Goal: Information Seeking & Learning: Learn about a topic

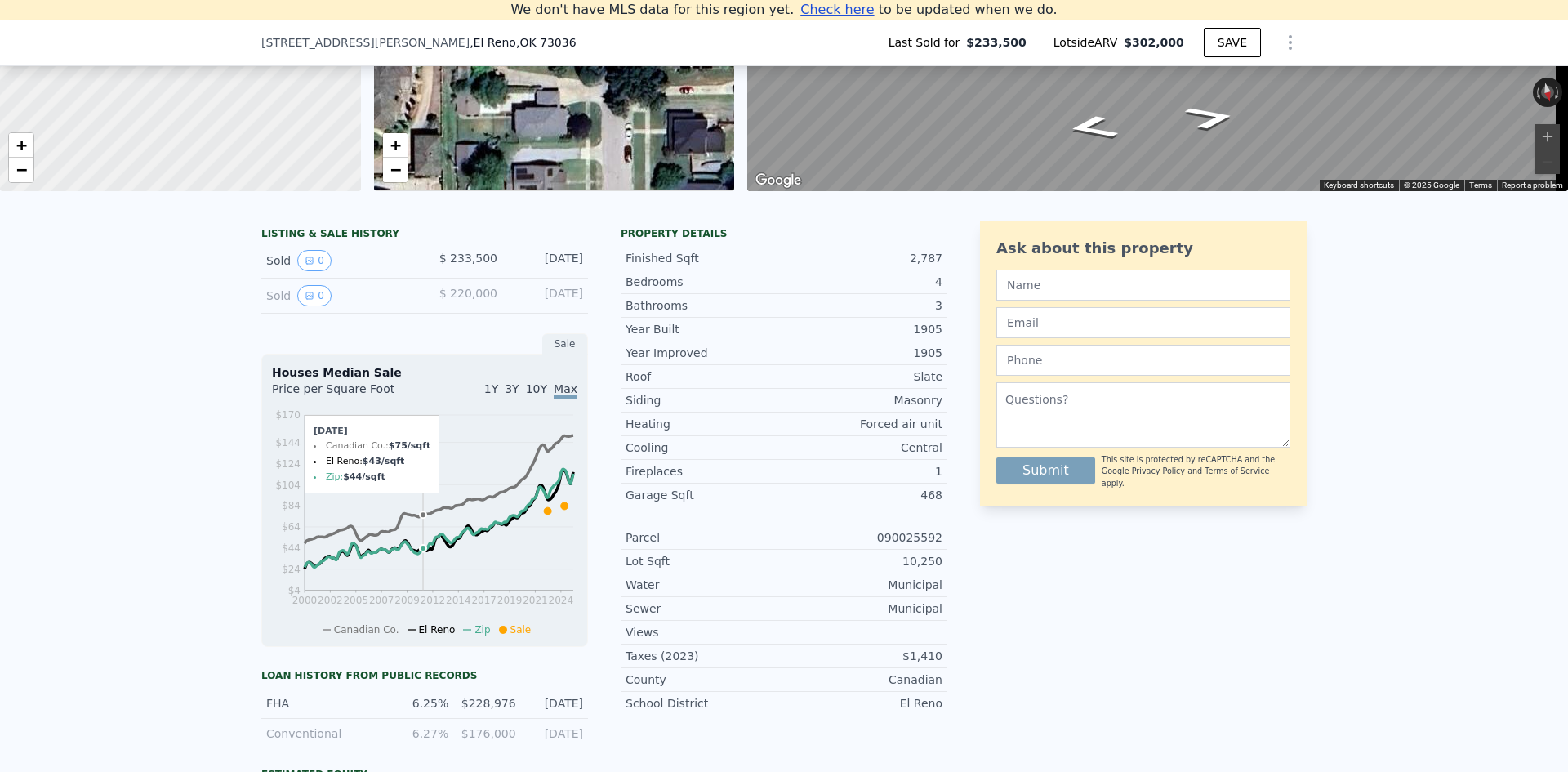
scroll to position [405, 0]
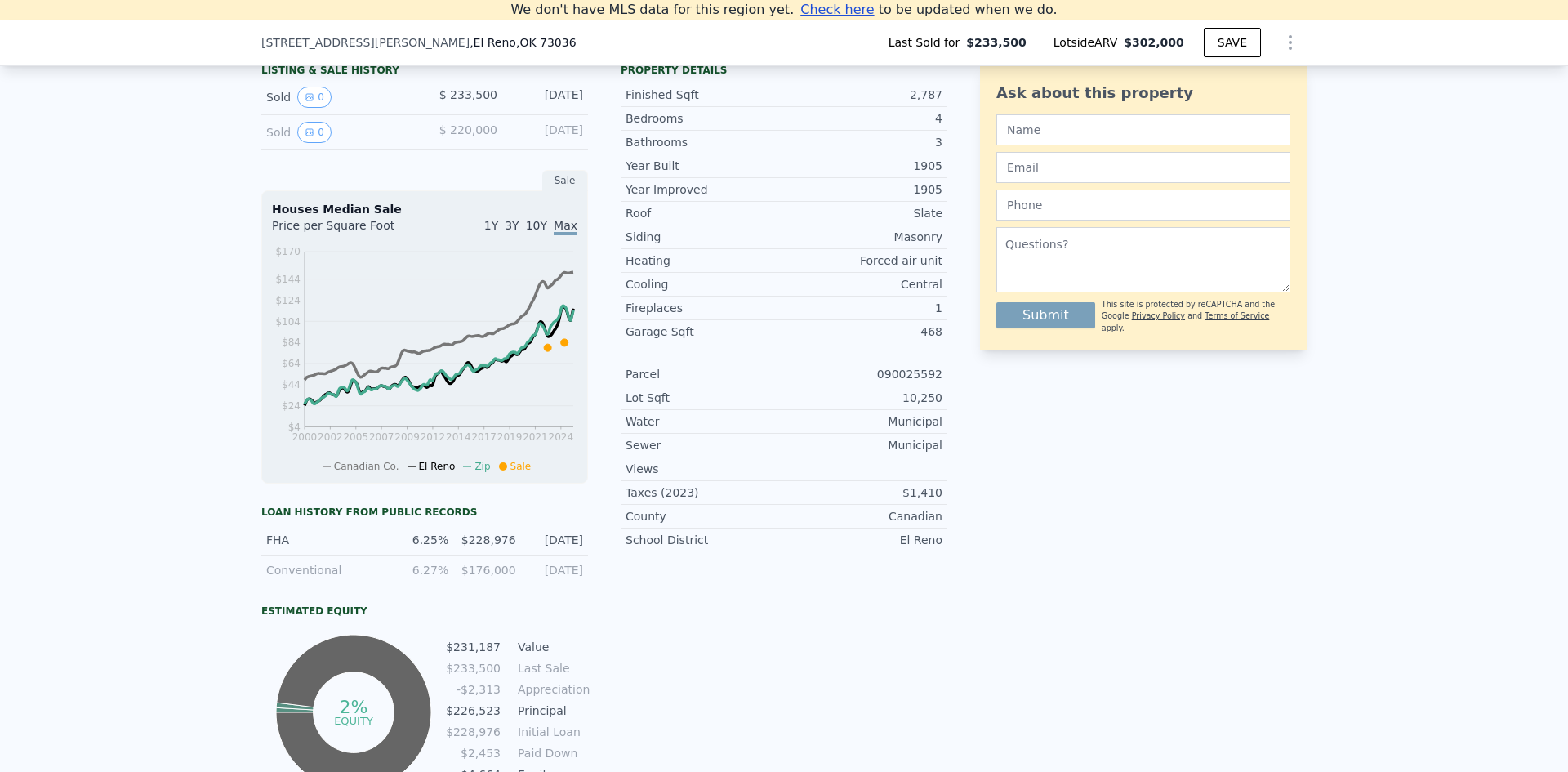
click at [403, 519] on div "Loan history from public records" at bounding box center [424, 512] width 327 height 13
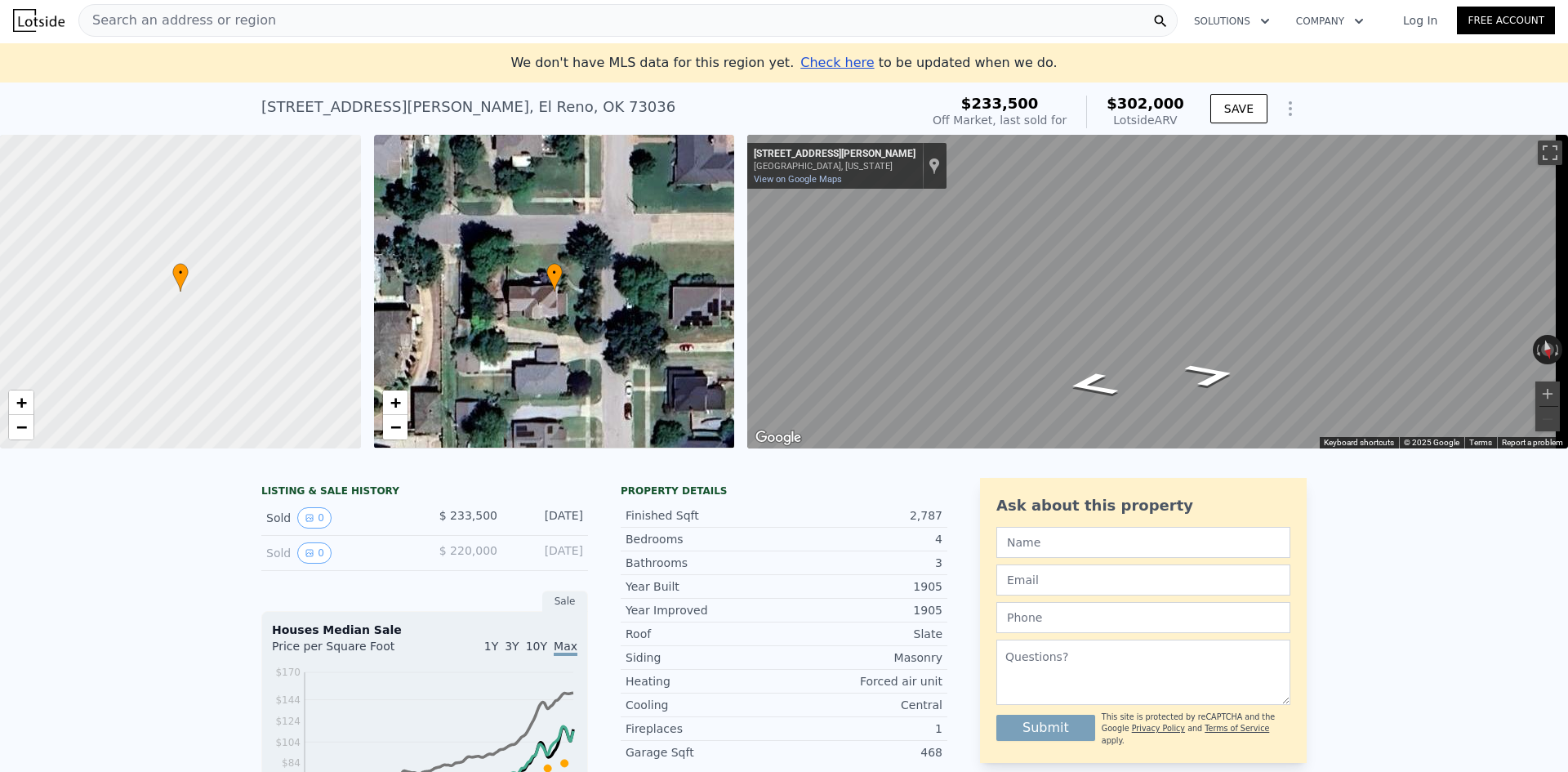
scroll to position [0, 0]
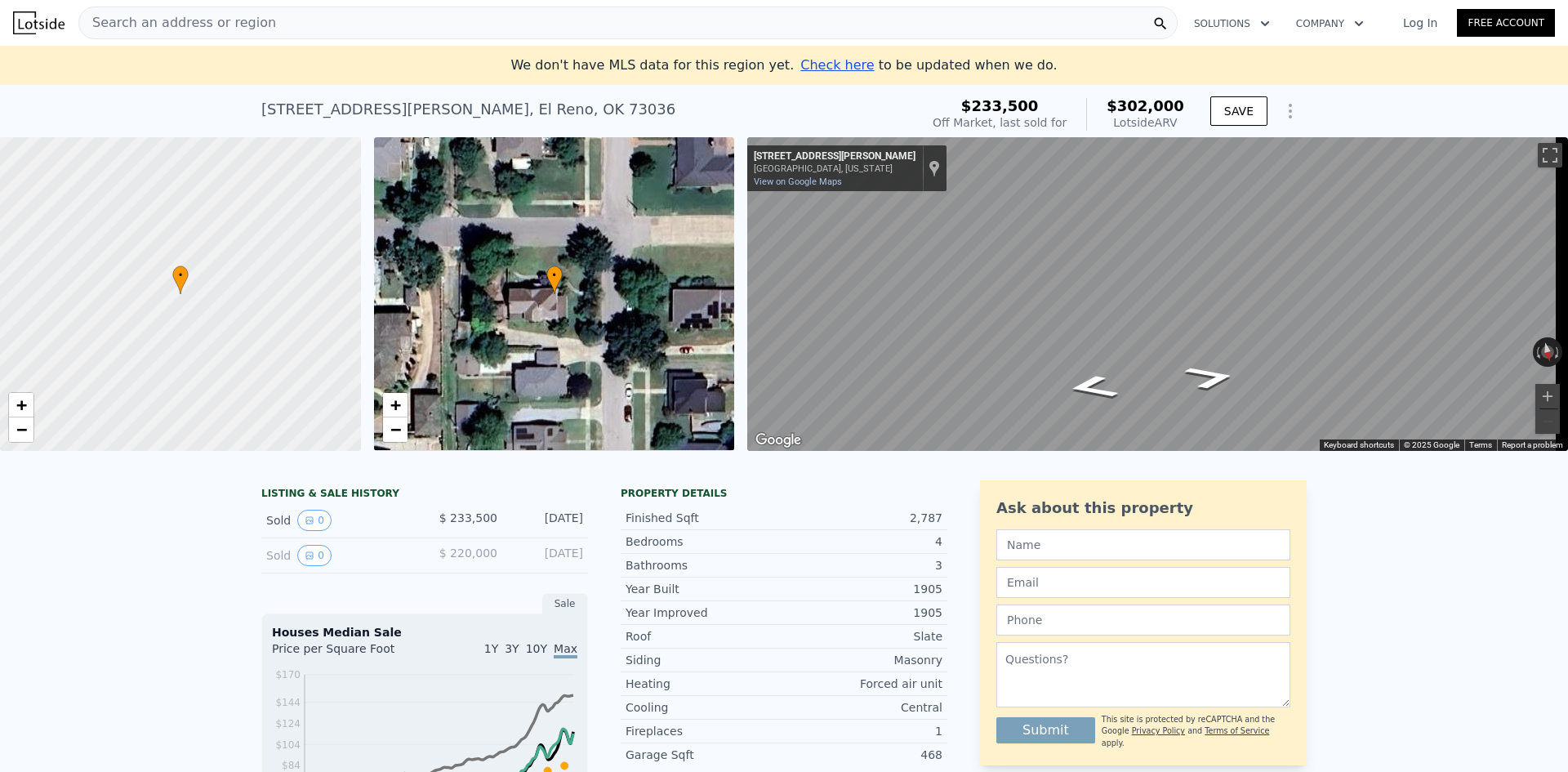
click at [1006, 108] on span "$233,500" at bounding box center [1000, 105] width 78 height 17
click at [1289, 106] on icon "Show Options" at bounding box center [1290, 111] width 2 height 13
click at [267, 531] on div "Sold 0" at bounding box center [339, 521] width 145 height 21
click at [281, 503] on div "LISTING & SALE HISTORY" at bounding box center [424, 495] width 327 height 16
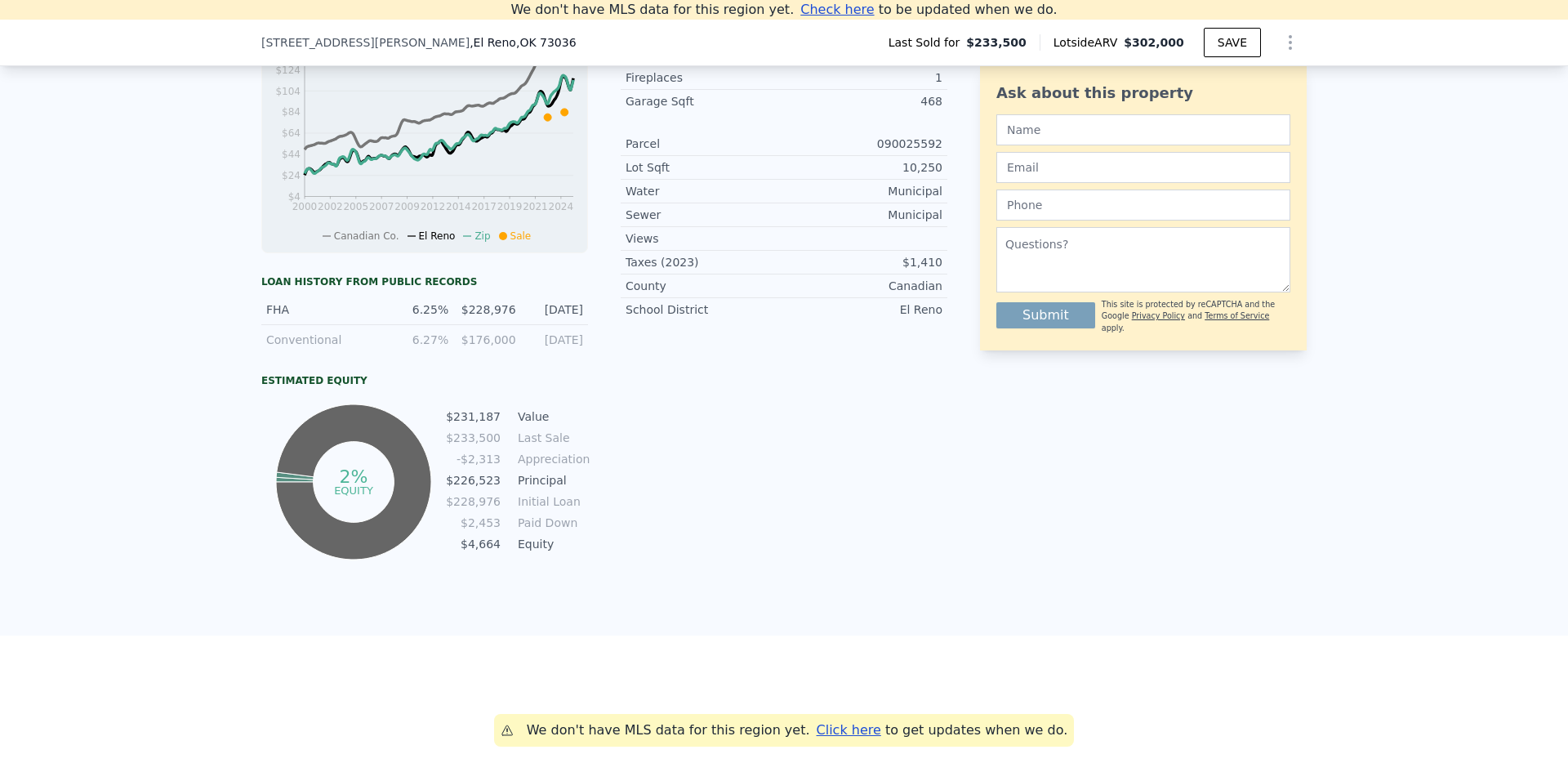
scroll to position [961, 0]
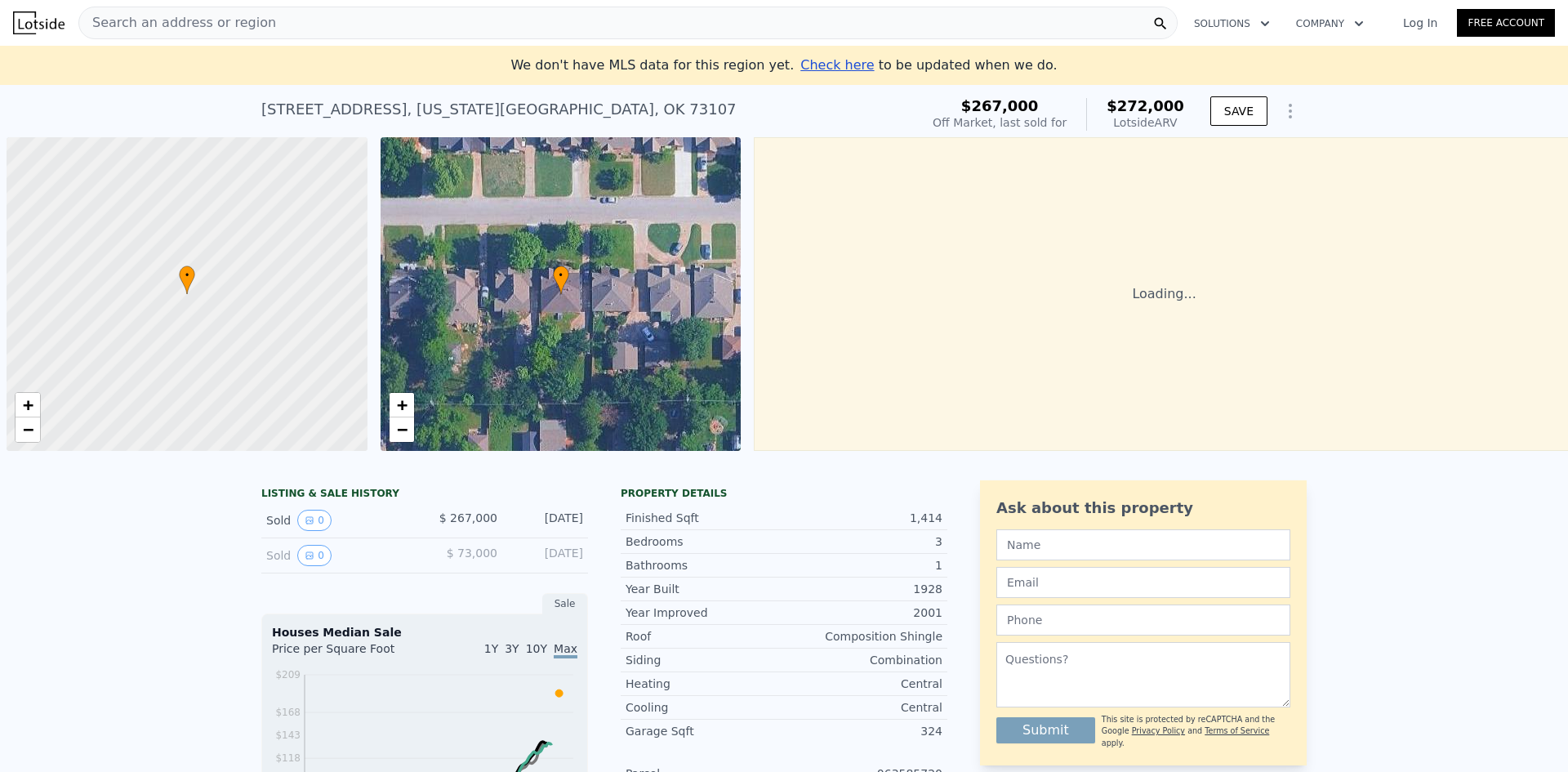
scroll to position [0, 6]
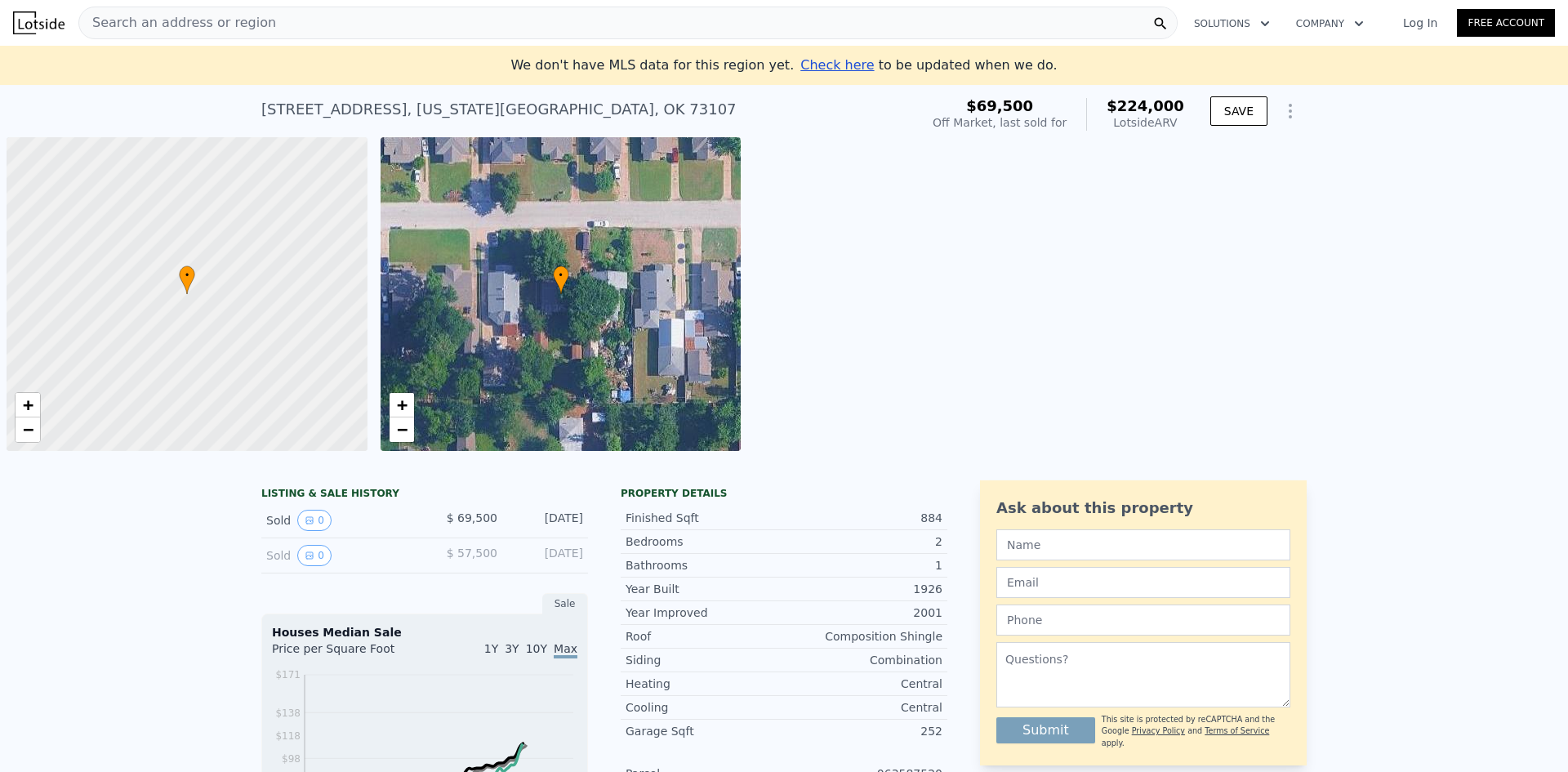
scroll to position [0, 6]
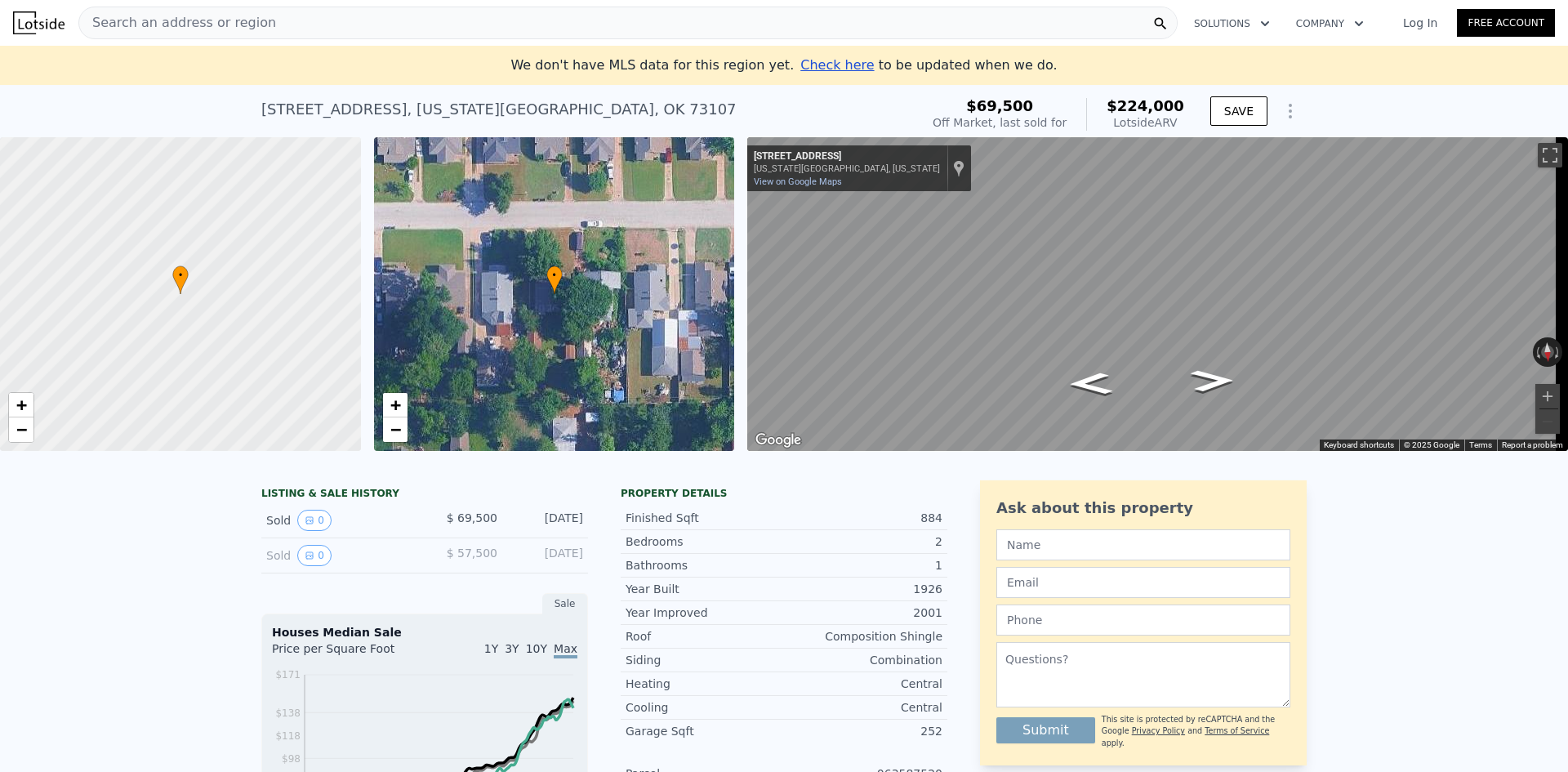
click at [819, 71] on span "Check here" at bounding box center [836, 66] width 73 height 16
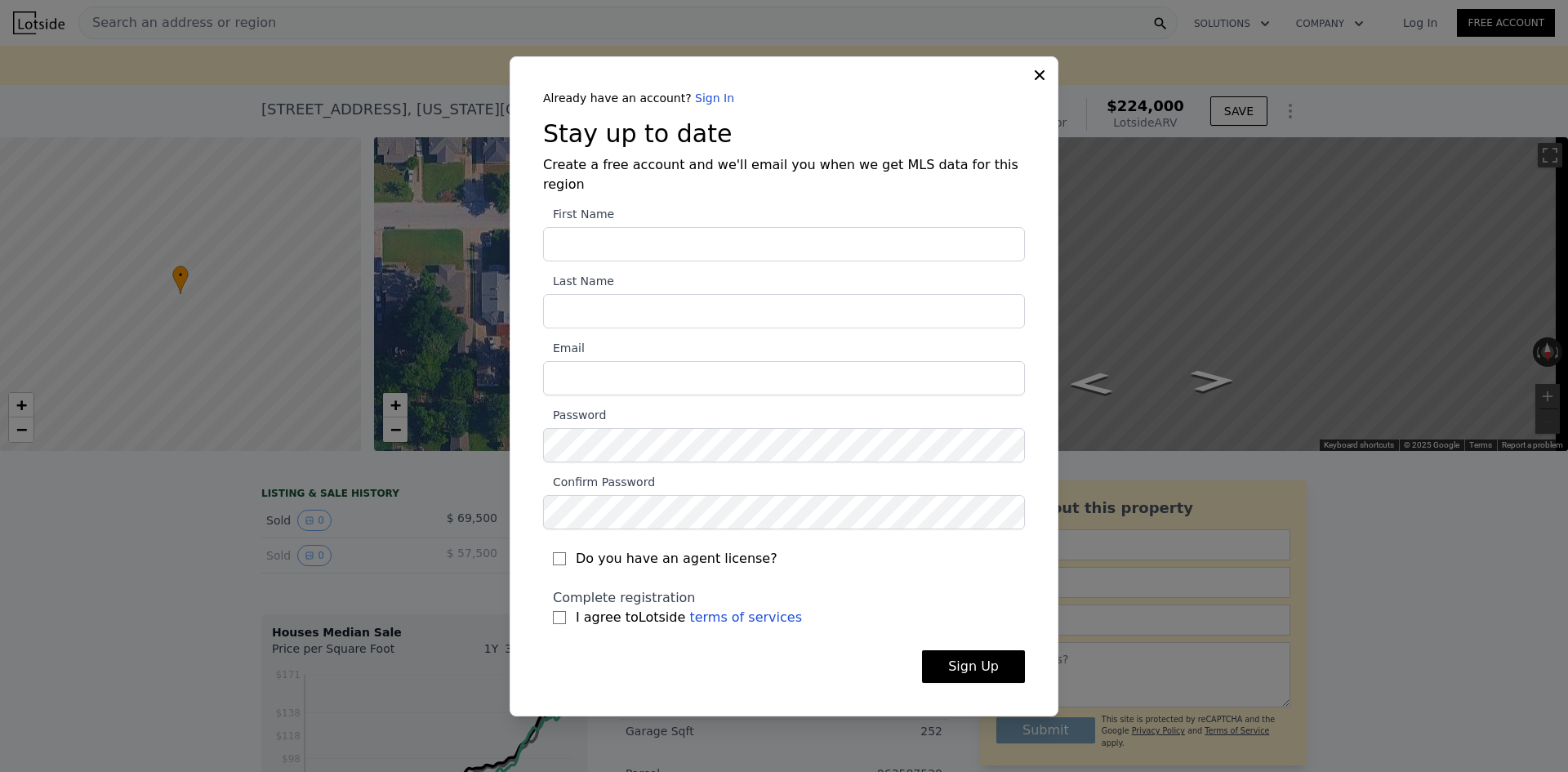
click at [1031, 95] on div "Already have an account? Sign In Stay up to date Create a free account and we'l…" at bounding box center [784, 387] width 549 height 660
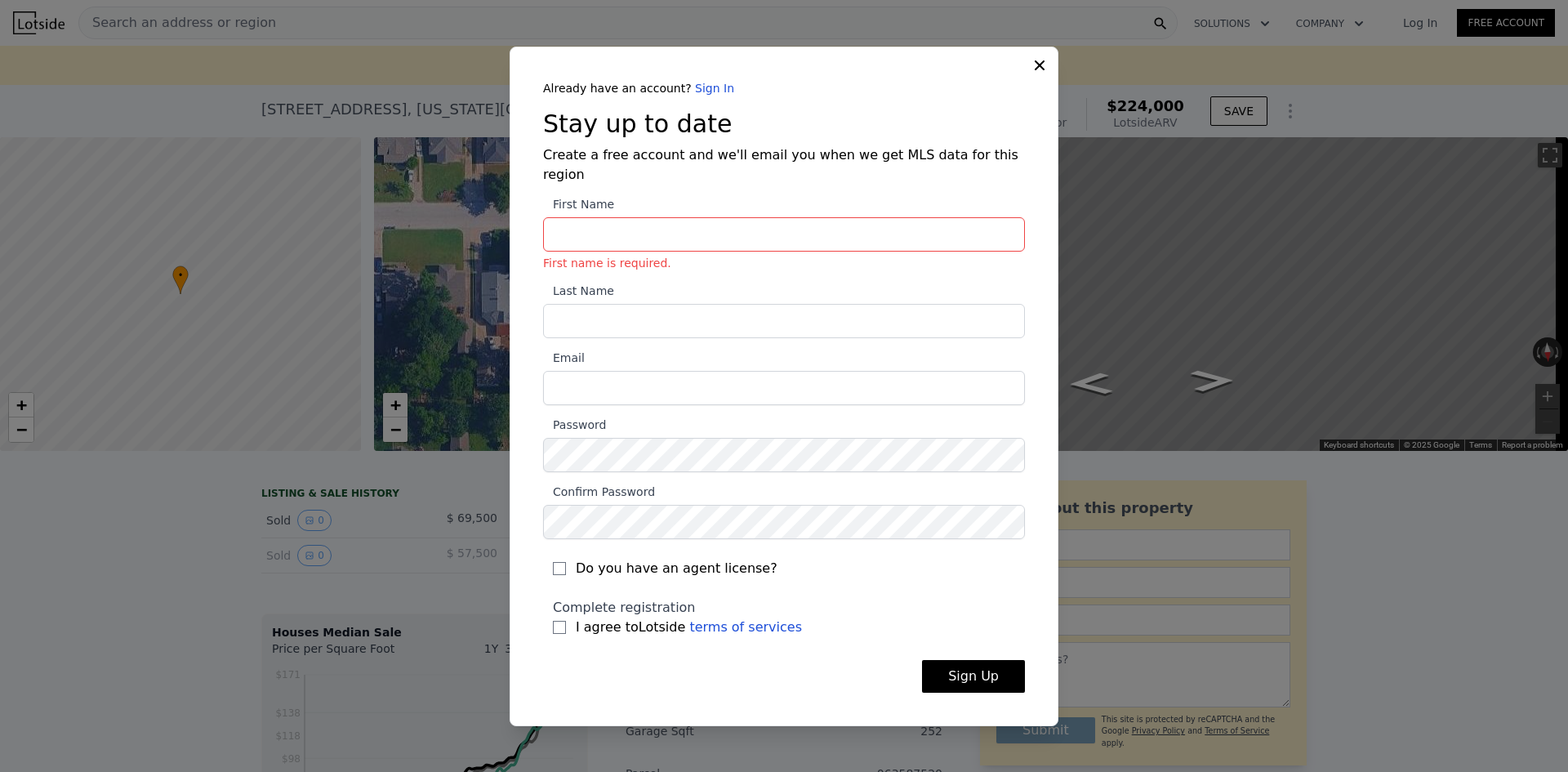
click at [1040, 71] on icon at bounding box center [1039, 66] width 16 height 16
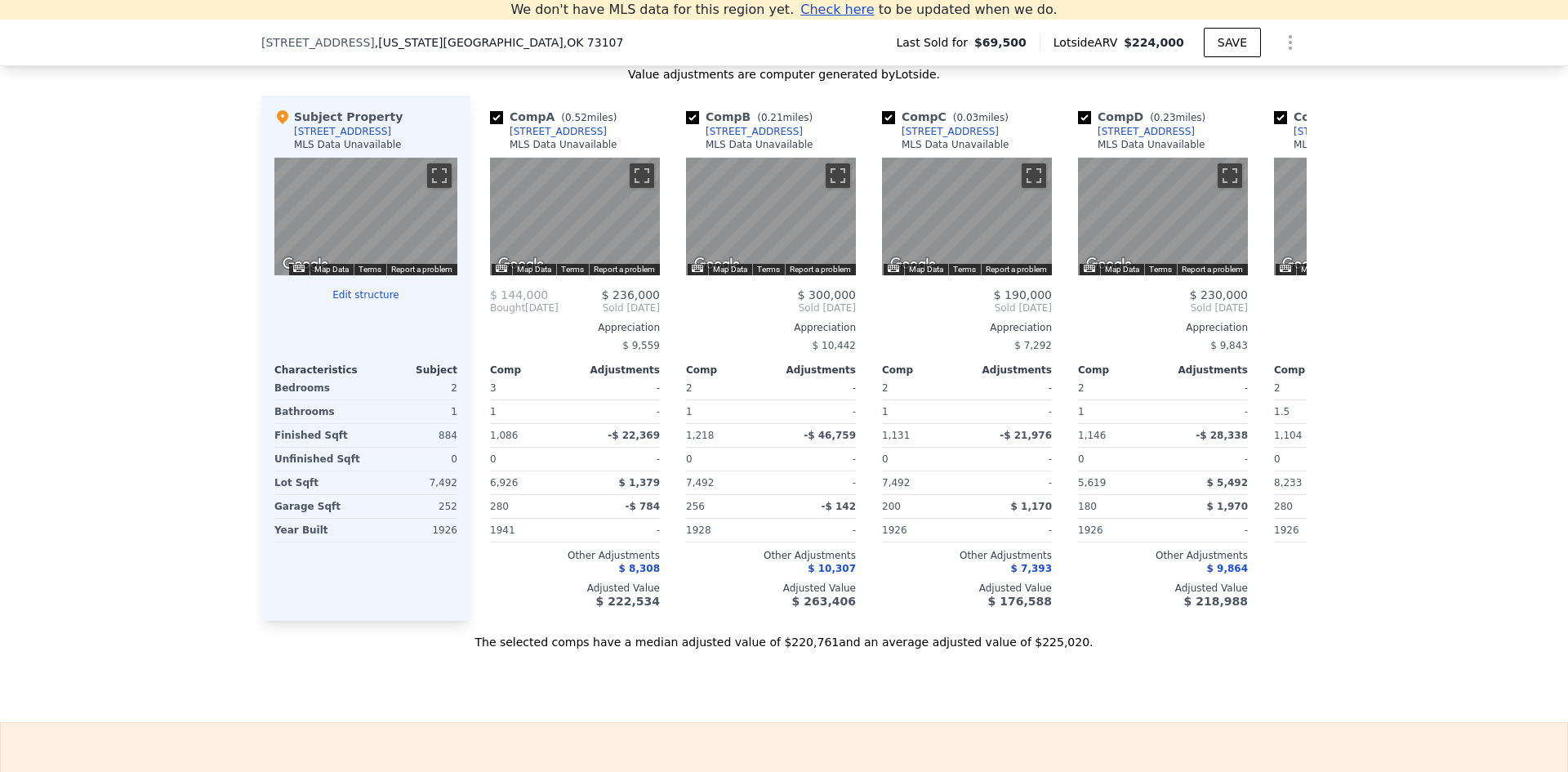
scroll to position [1942, 0]
